Goal: Register for event/course

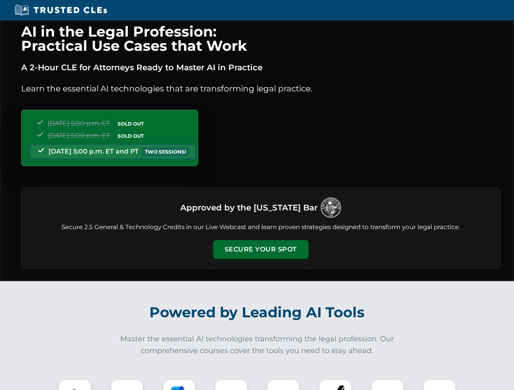
click at [260, 250] on button "Secure Your Spot" at bounding box center [260, 249] width 95 height 19
click at [75, 385] on img at bounding box center [75, 396] width 24 height 24
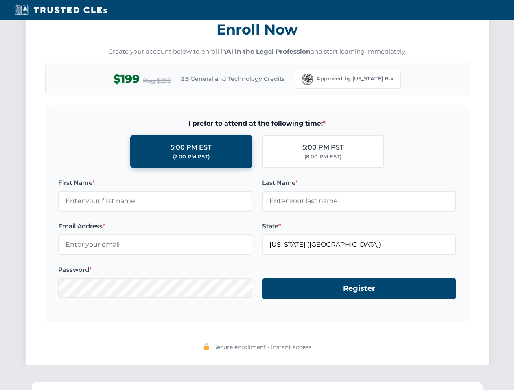
scroll to position [798, 0]
